Goal: Task Accomplishment & Management: Manage account settings

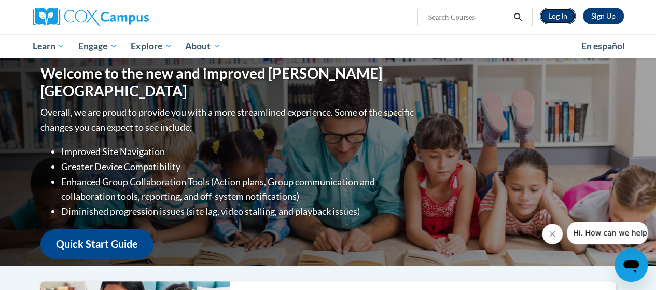
click at [557, 18] on link "Log In" at bounding box center [558, 16] width 36 height 17
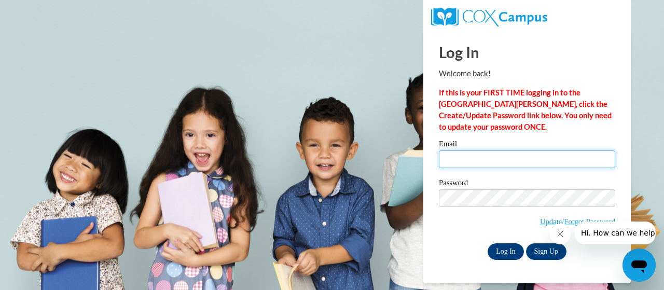
type input "crowder.christina.m@muscogee.k12.ga.us"
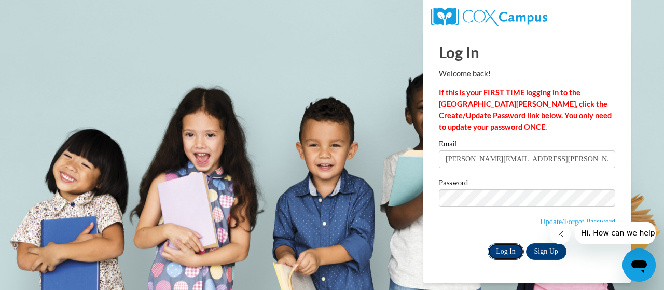
click at [490, 253] on input "Log In" at bounding box center [506, 251] width 36 height 17
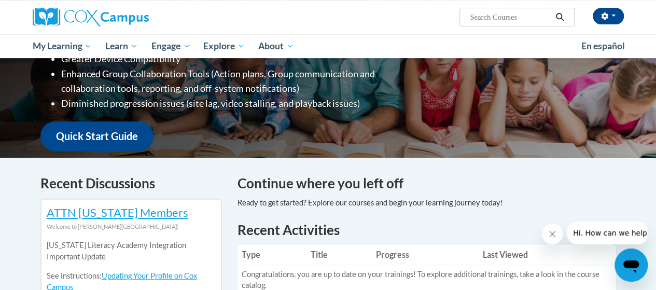
scroll to position [193, 0]
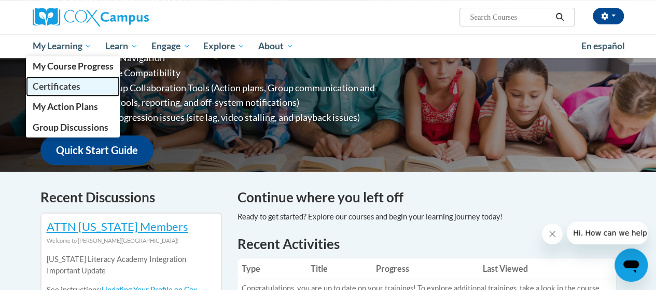
click at [75, 86] on span "Certificates" at bounding box center [56, 86] width 48 height 11
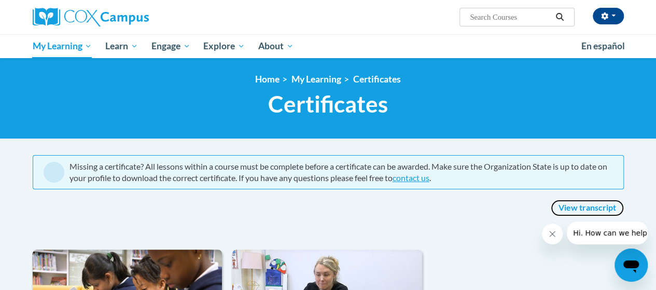
click at [595, 202] on link "View transcript" at bounding box center [587, 208] width 73 height 17
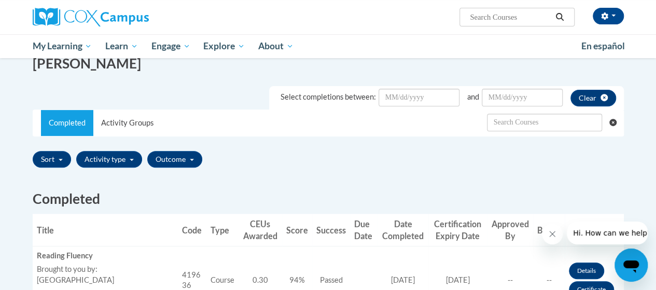
scroll to position [104, 0]
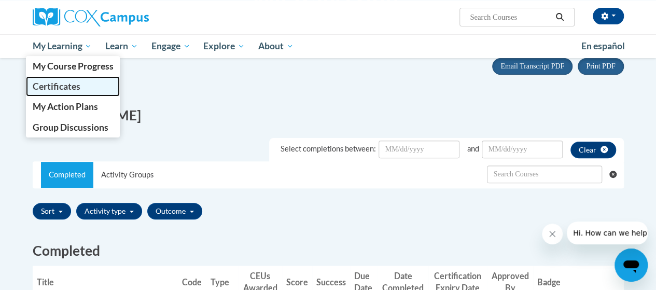
click at [65, 83] on span "Certificates" at bounding box center [56, 86] width 48 height 11
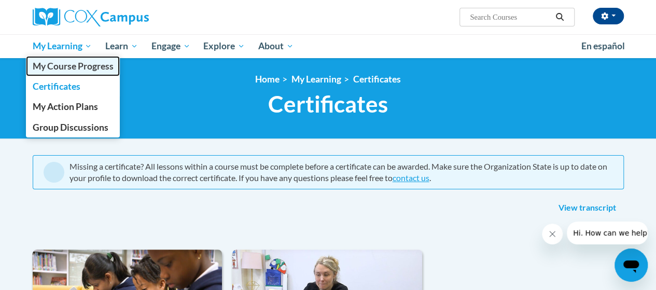
click at [50, 66] on span "My Course Progress" at bounding box center [72, 66] width 81 height 11
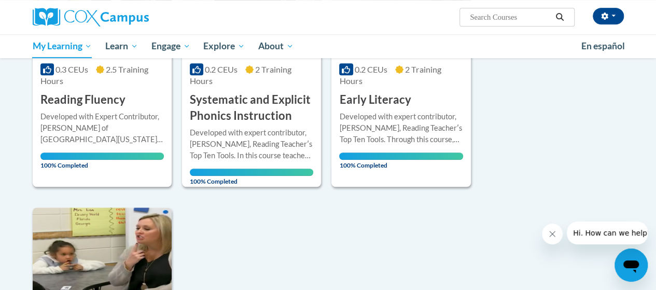
scroll to position [208, 0]
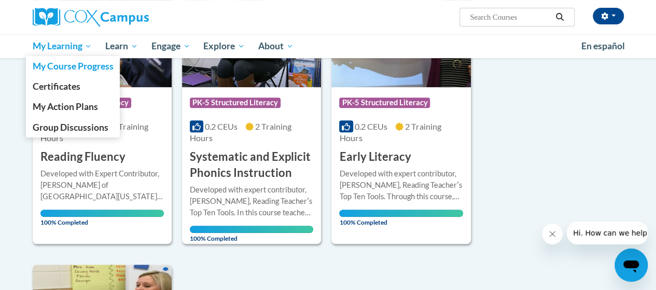
click at [70, 46] on span "My Learning" at bounding box center [62, 46] width 60 height 12
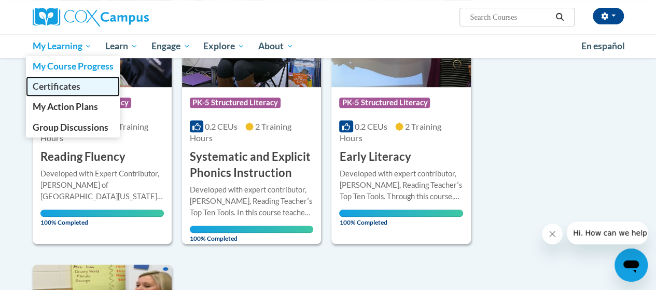
click at [63, 86] on span "Certificates" at bounding box center [56, 86] width 48 height 11
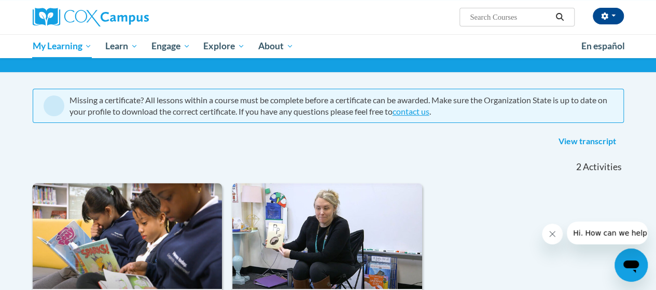
scroll to position [52, 0]
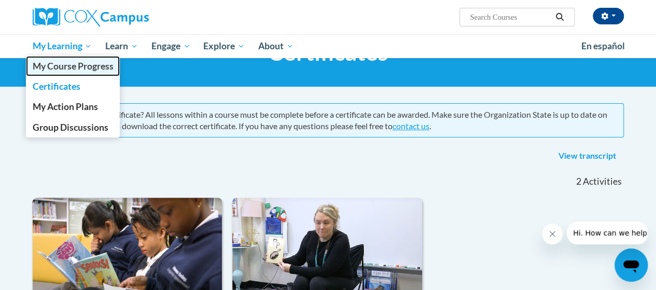
click at [97, 65] on span "My Course Progress" at bounding box center [72, 66] width 81 height 11
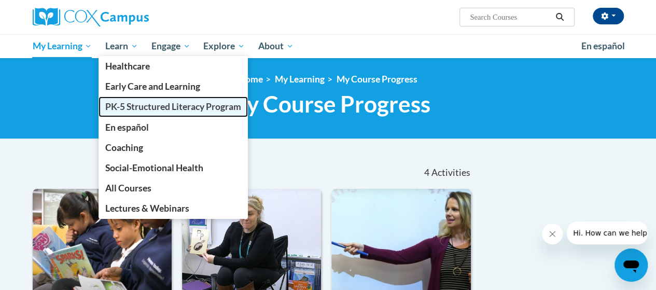
click at [141, 111] on span "PK-5 Structured Literacy Program" at bounding box center [173, 106] width 136 height 11
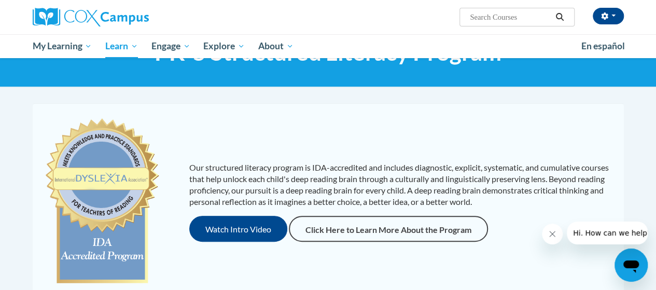
scroll to position [104, 0]
